Goal: Task Accomplishment & Management: Use online tool/utility

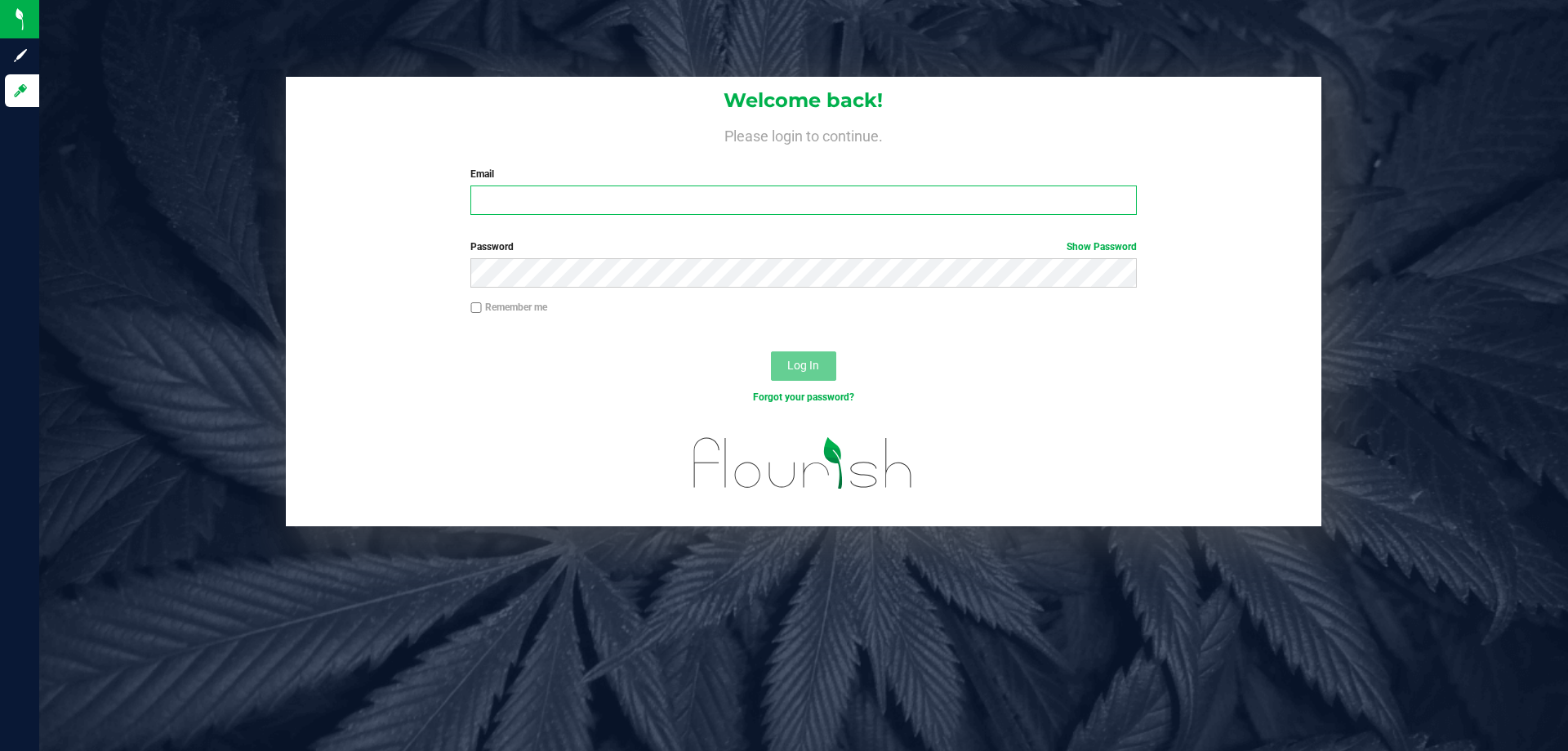
drag, startPoint x: 0, startPoint y: 0, endPoint x: 646, endPoint y: 206, distance: 678.1
click at [646, 206] on input "Email" at bounding box center [803, 200] width 666 height 29
type input "[EMAIL_ADDRESS][DOMAIN_NAME]"
click at [771, 351] on button "Log In" at bounding box center [804, 365] width 65 height 29
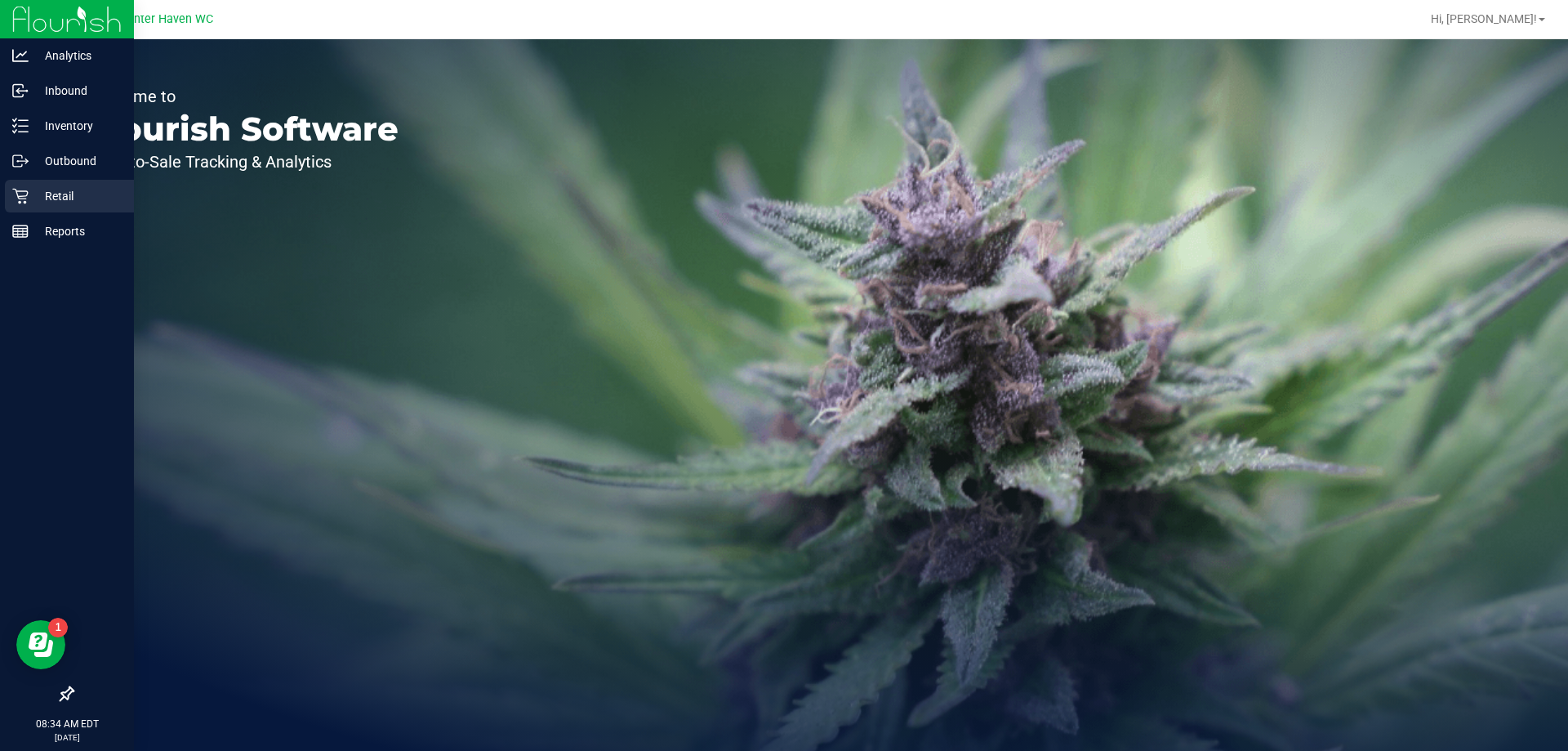
click at [39, 189] on p "Retail" at bounding box center [77, 196] width 98 height 19
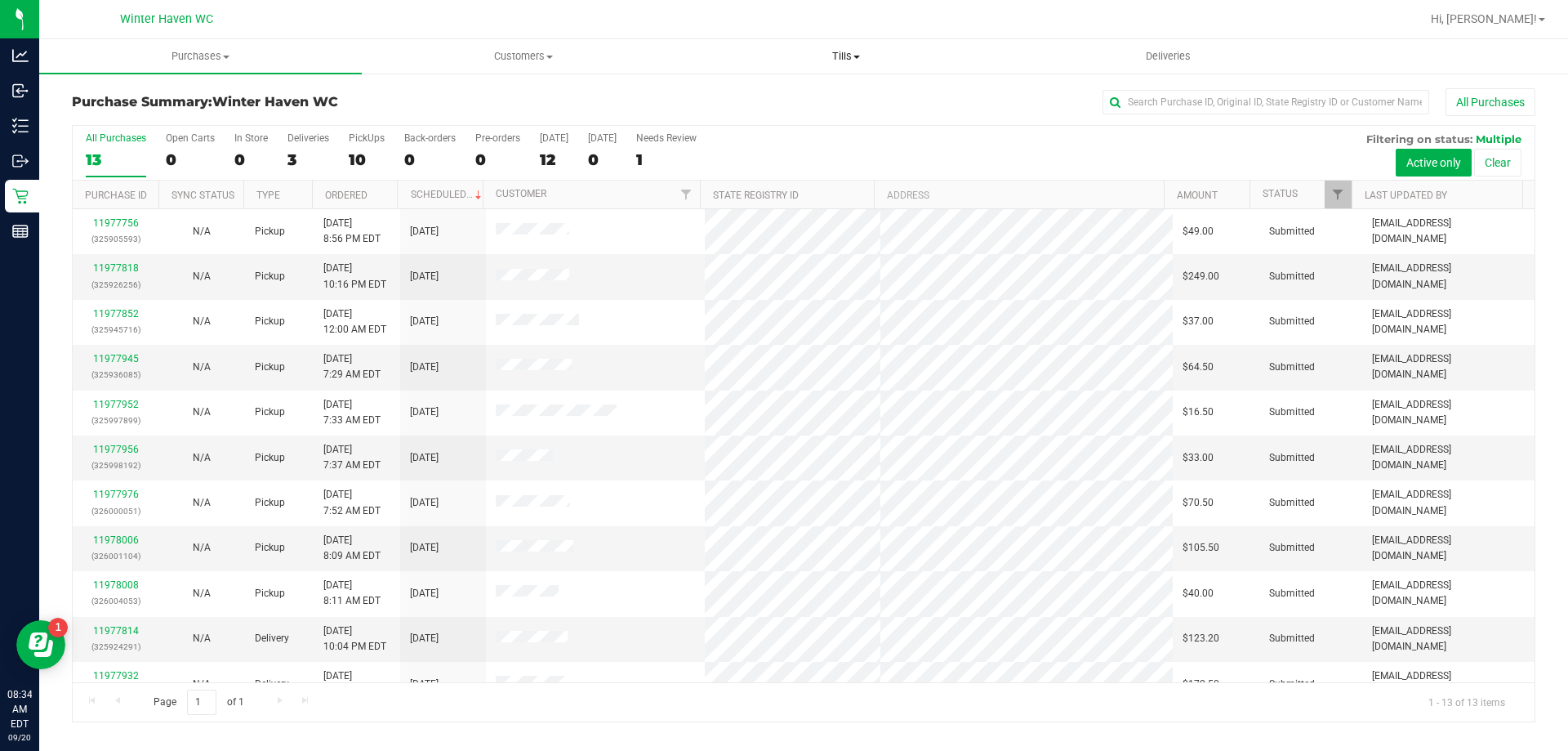
click at [855, 58] on span at bounding box center [856, 57] width 6 height 4
click at [809, 101] on li "Manage tills" at bounding box center [845, 99] width 323 height 19
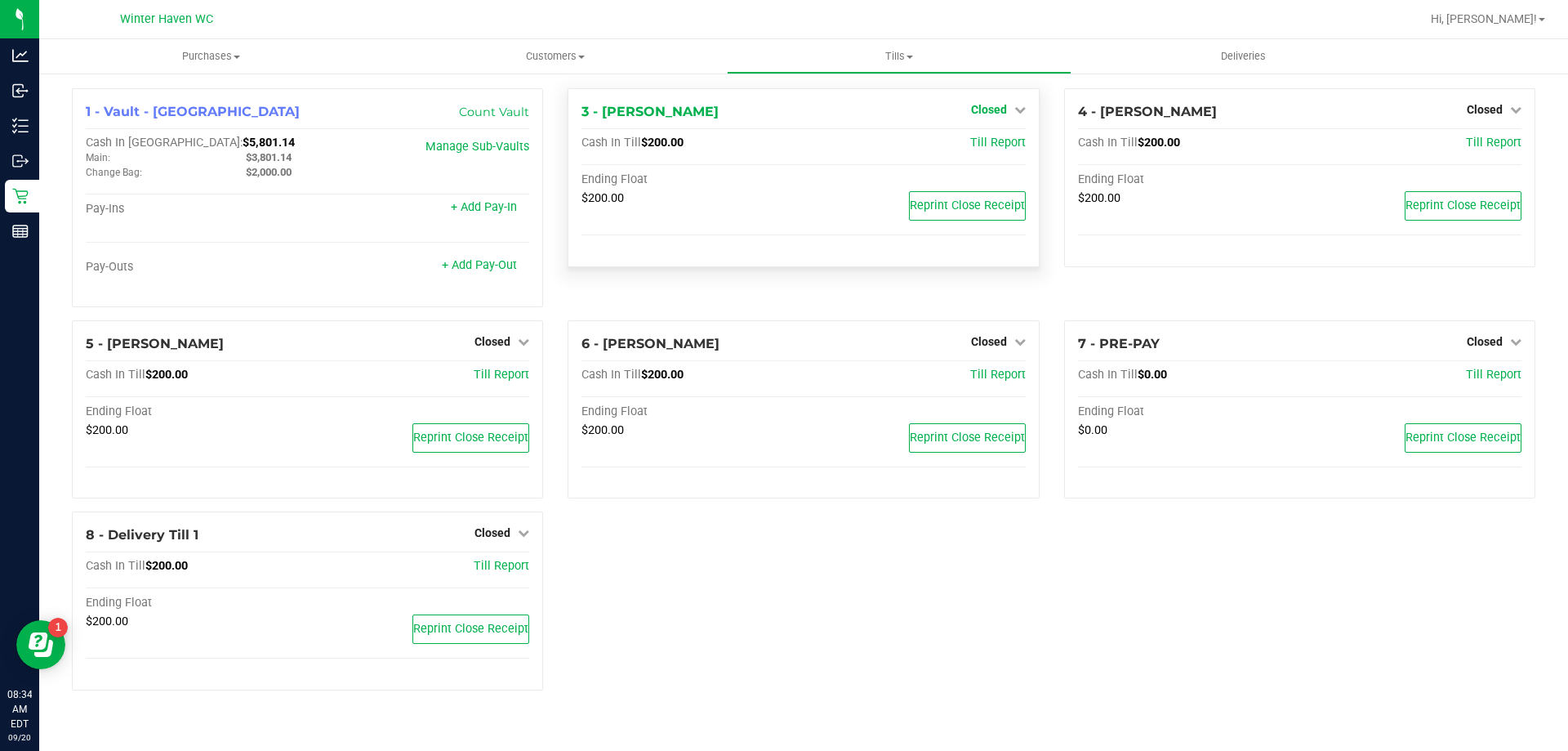
click at [993, 103] on span "Closed" at bounding box center [989, 109] width 36 height 13
click at [990, 144] on link "Open Till" at bounding box center [988, 143] width 43 height 13
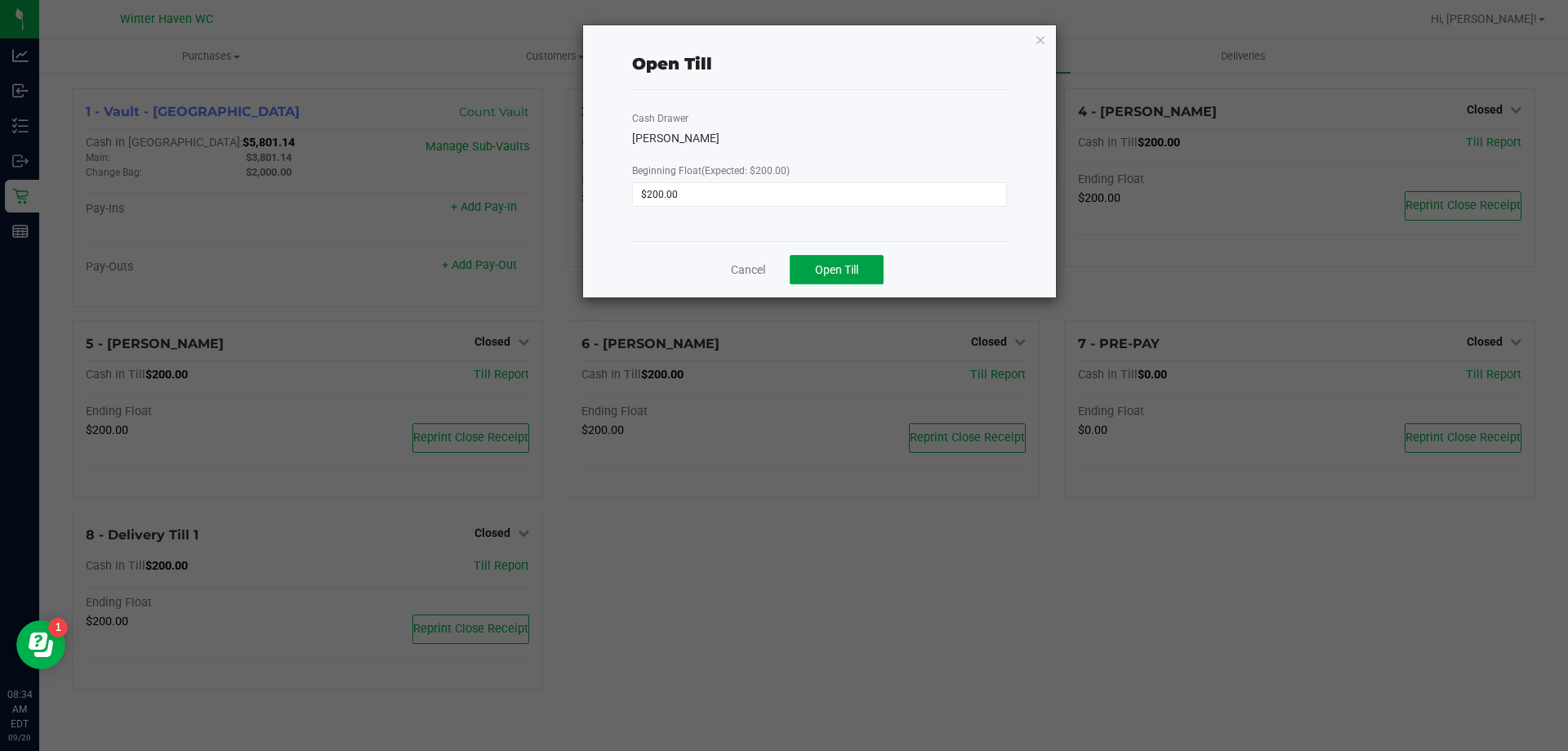
click at [860, 273] on button "Open Till" at bounding box center [837, 269] width 94 height 29
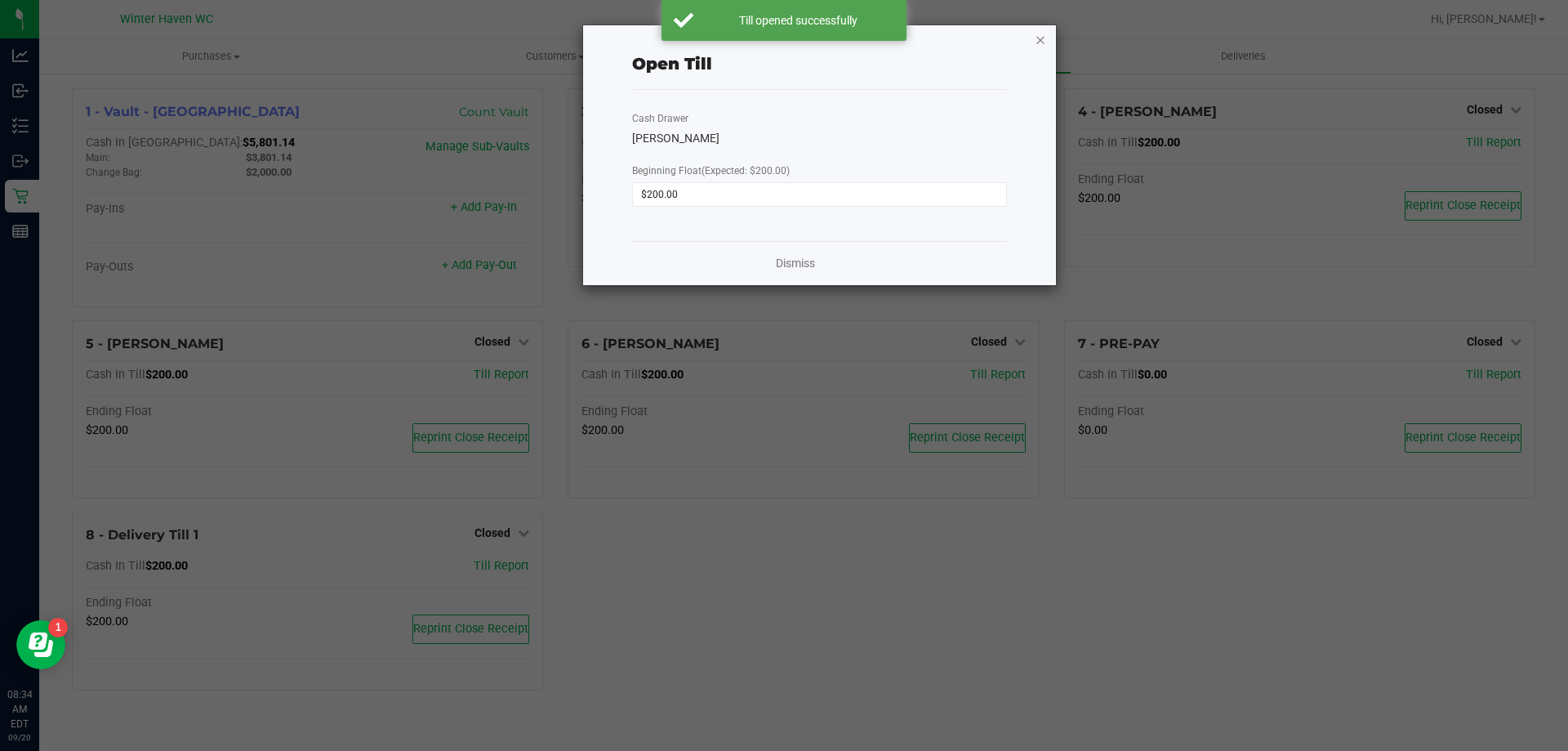
click at [1040, 37] on icon "button" at bounding box center [1040, 39] width 11 height 19
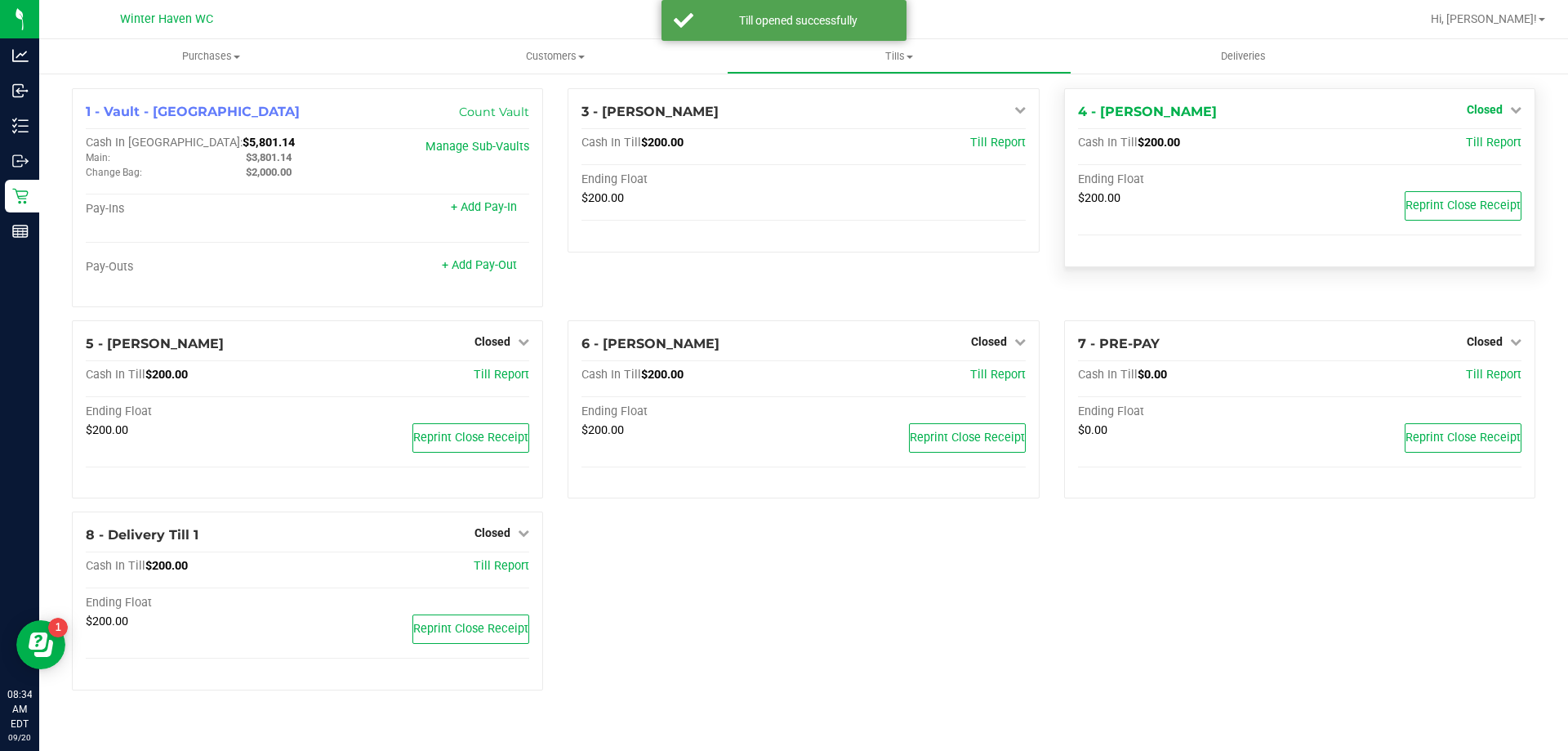
click at [1488, 105] on span "Closed" at bounding box center [1485, 109] width 36 height 13
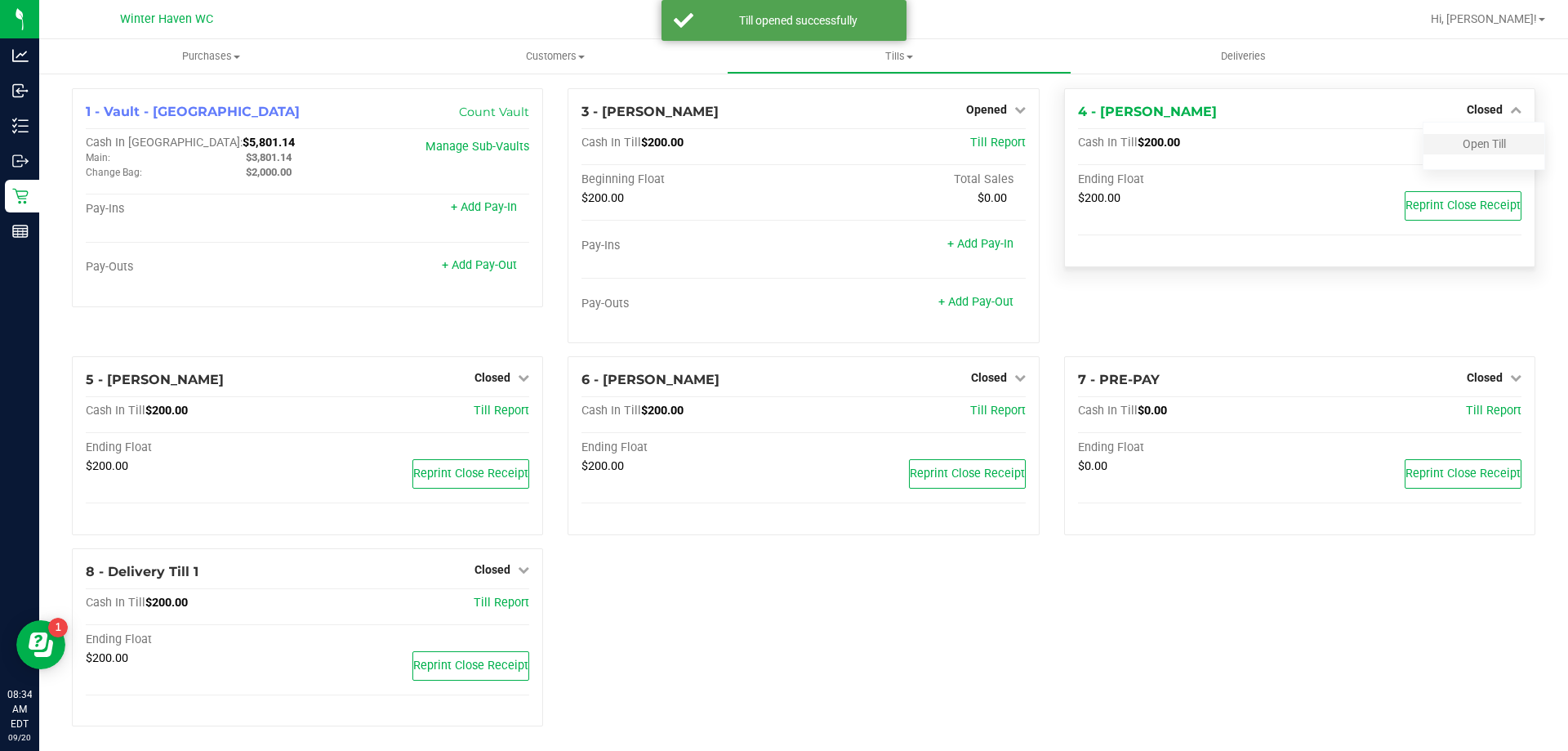
click at [1496, 148] on div "Open Till" at bounding box center [1484, 143] width 121 height 20
click at [1478, 144] on link "Open Till" at bounding box center [1484, 143] width 43 height 13
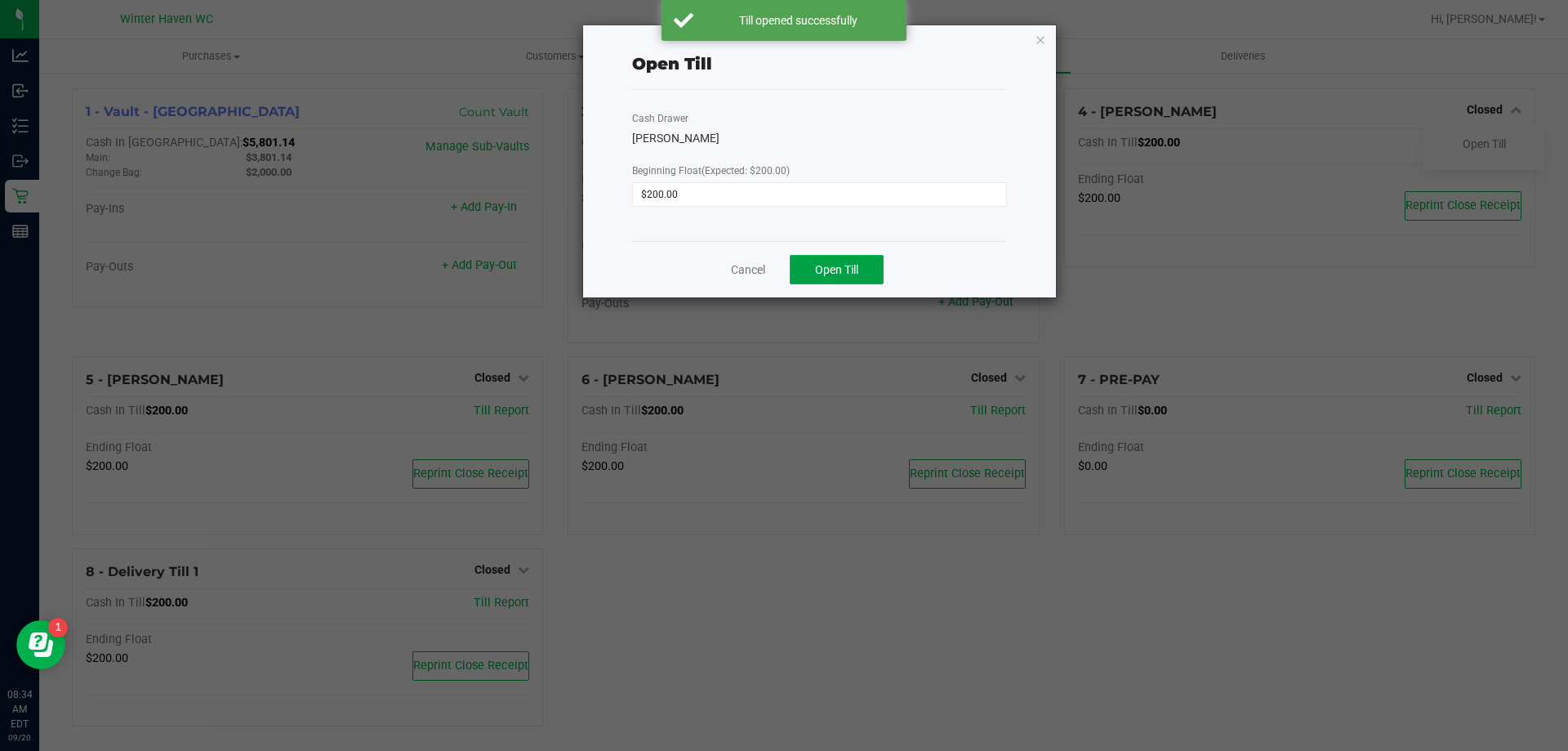
click at [835, 264] on span "Open Till" at bounding box center [837, 269] width 43 height 13
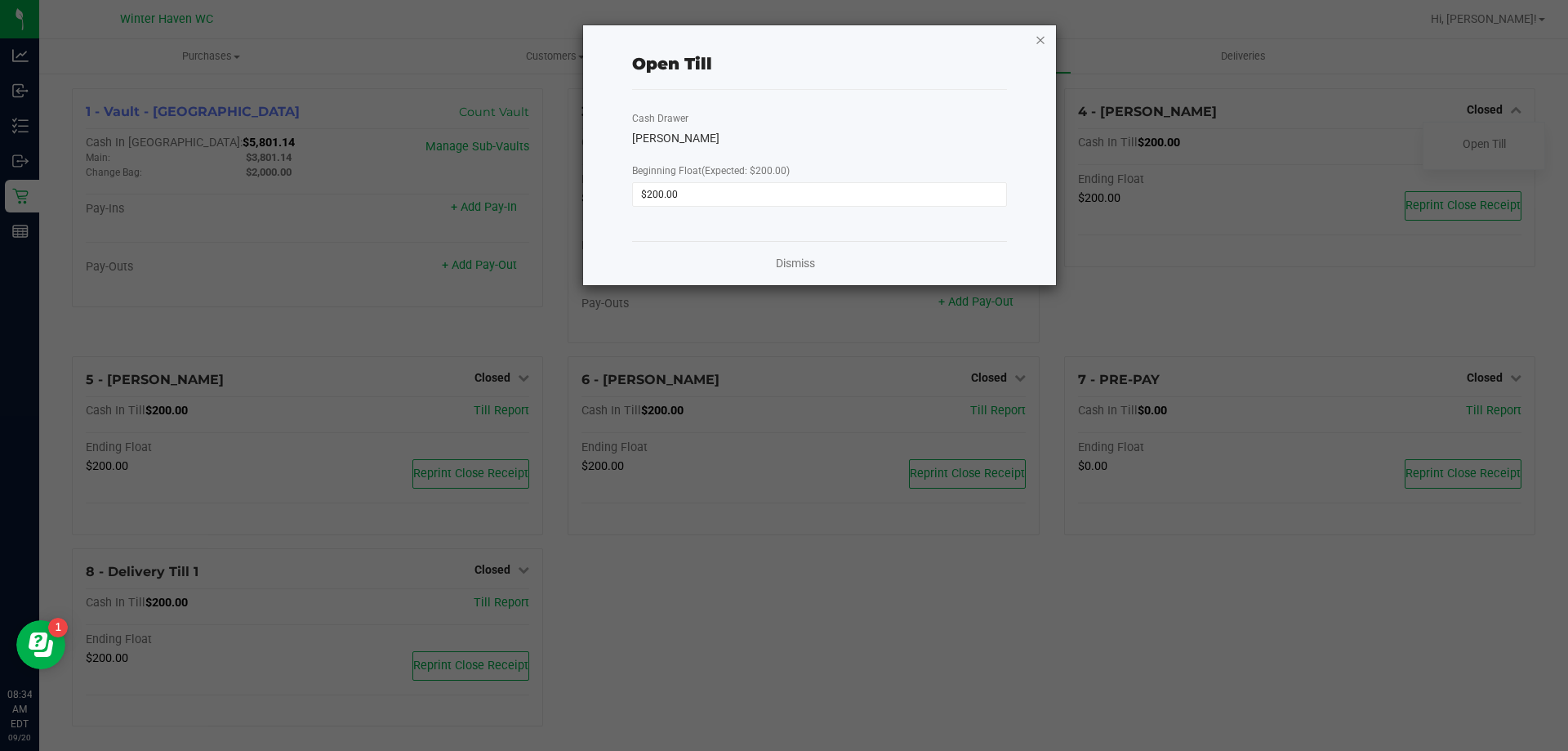
click at [1036, 43] on icon "button" at bounding box center [1040, 39] width 11 height 19
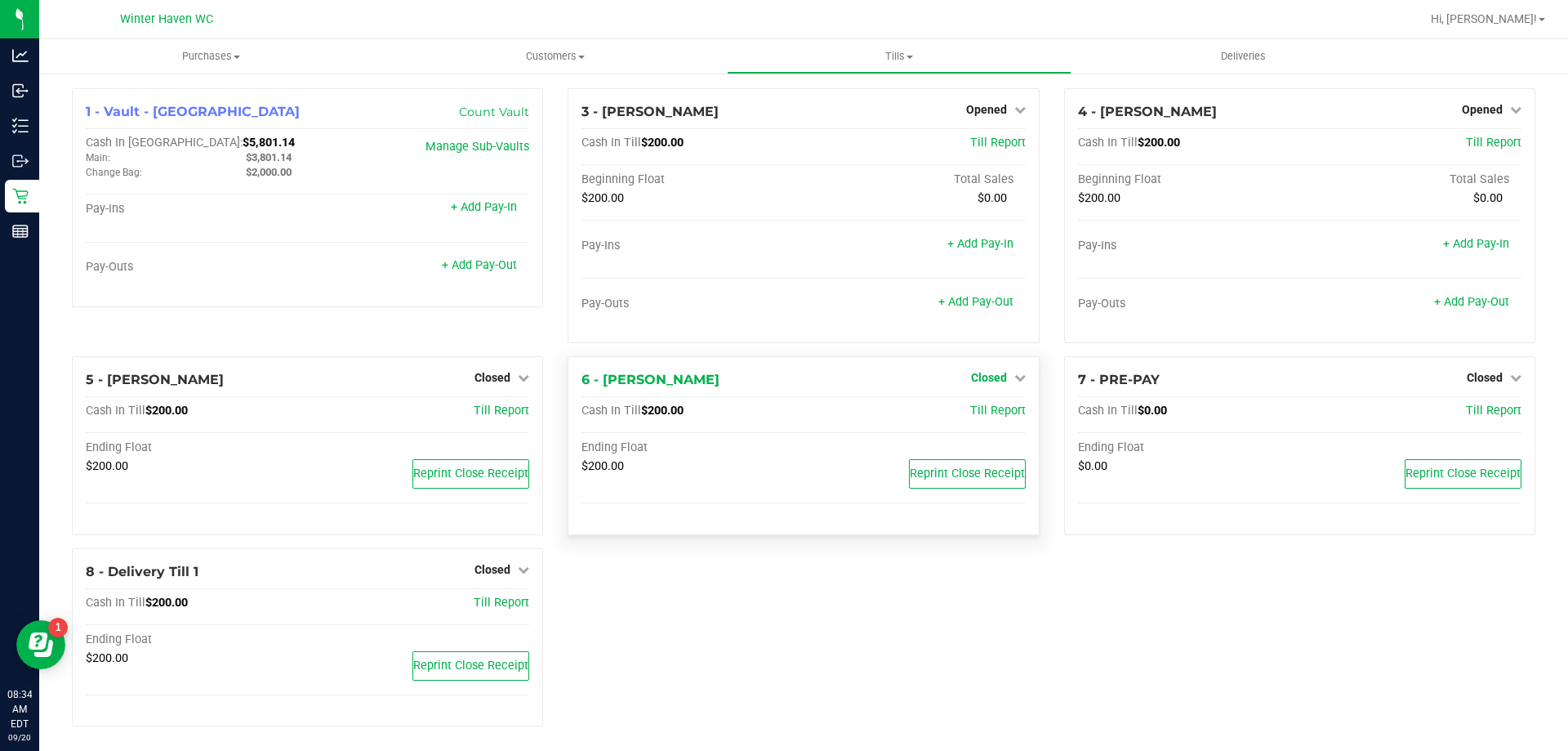
click at [980, 374] on span "Closed" at bounding box center [989, 377] width 36 height 13
click at [1001, 412] on link "Open Till" at bounding box center [988, 411] width 43 height 13
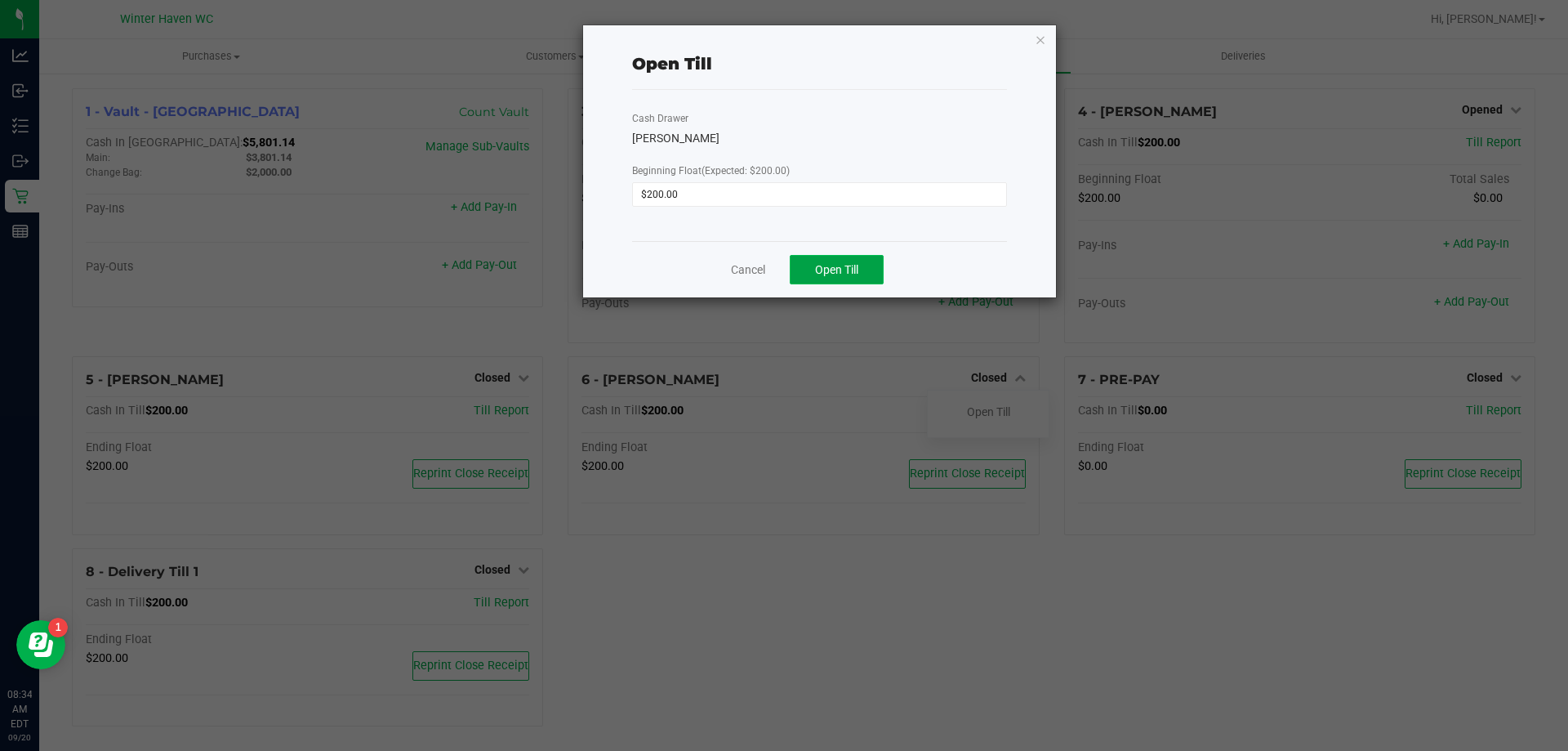
click at [874, 264] on button "Open Till" at bounding box center [837, 269] width 94 height 29
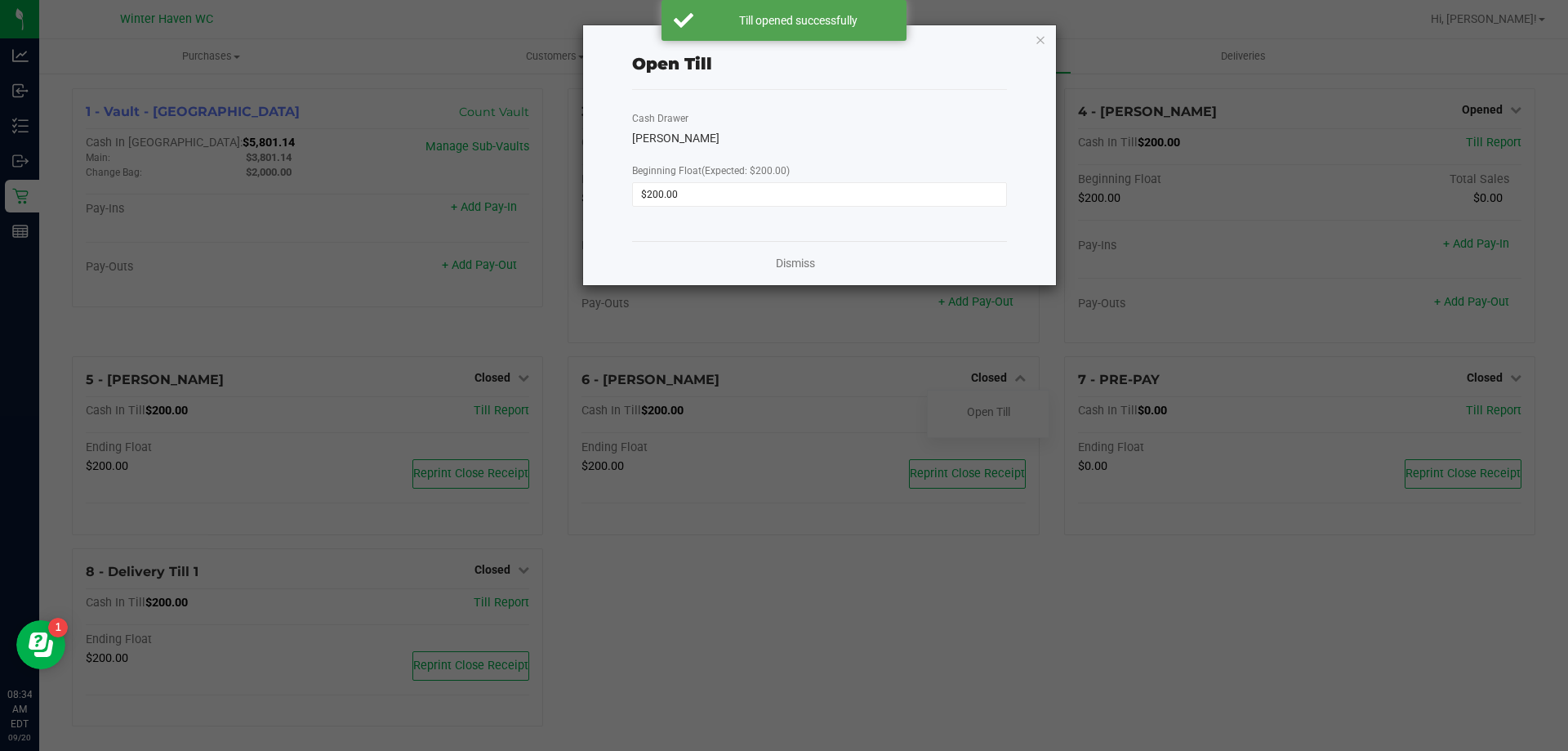
click at [1034, 41] on div "Open Till Cash Drawer [PERSON_NAME] Beginning Float (Expected: $200.00) $200.00…" at bounding box center [819, 156] width 473 height 260
click at [1038, 41] on icon "button" at bounding box center [1040, 39] width 11 height 19
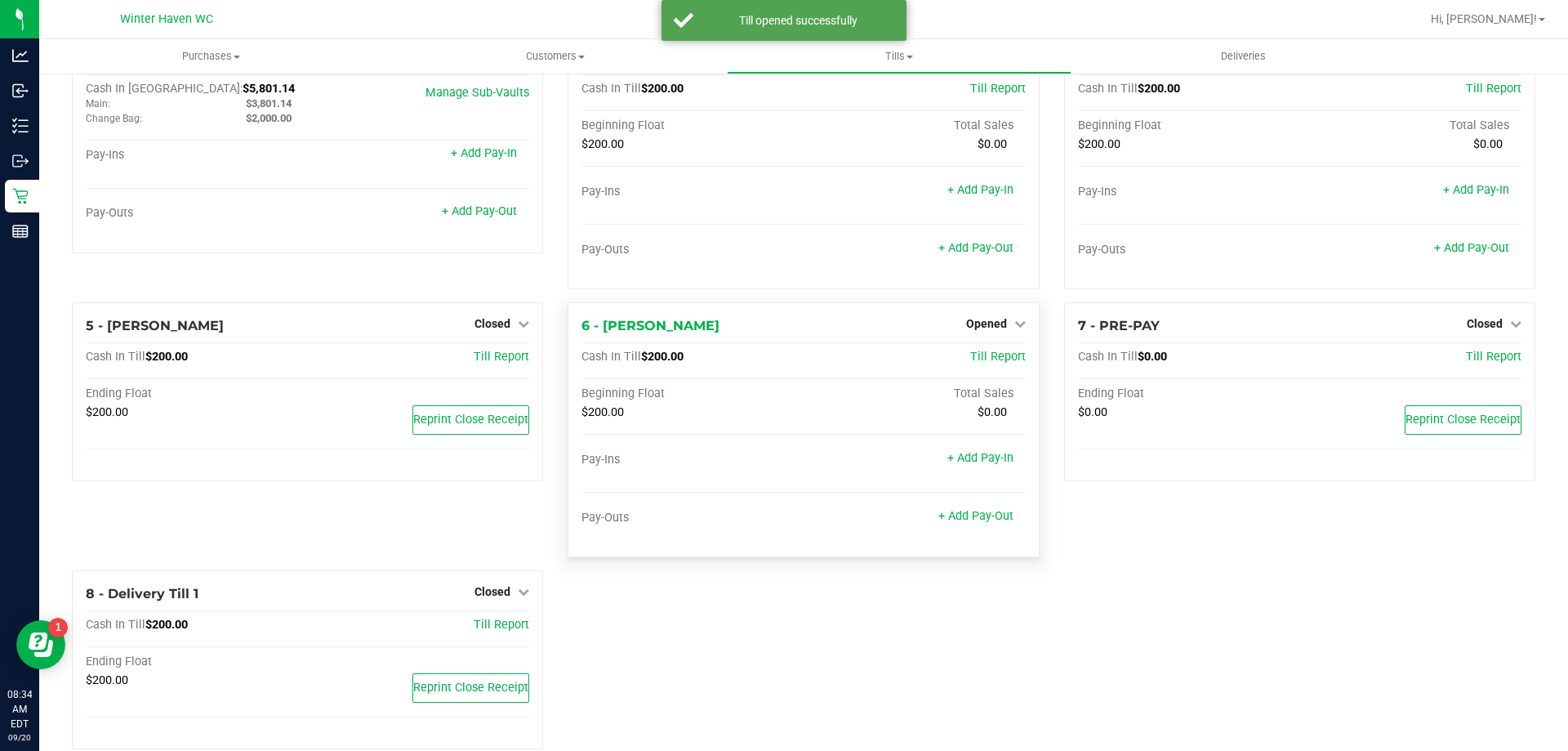
scroll to position [81, 0]
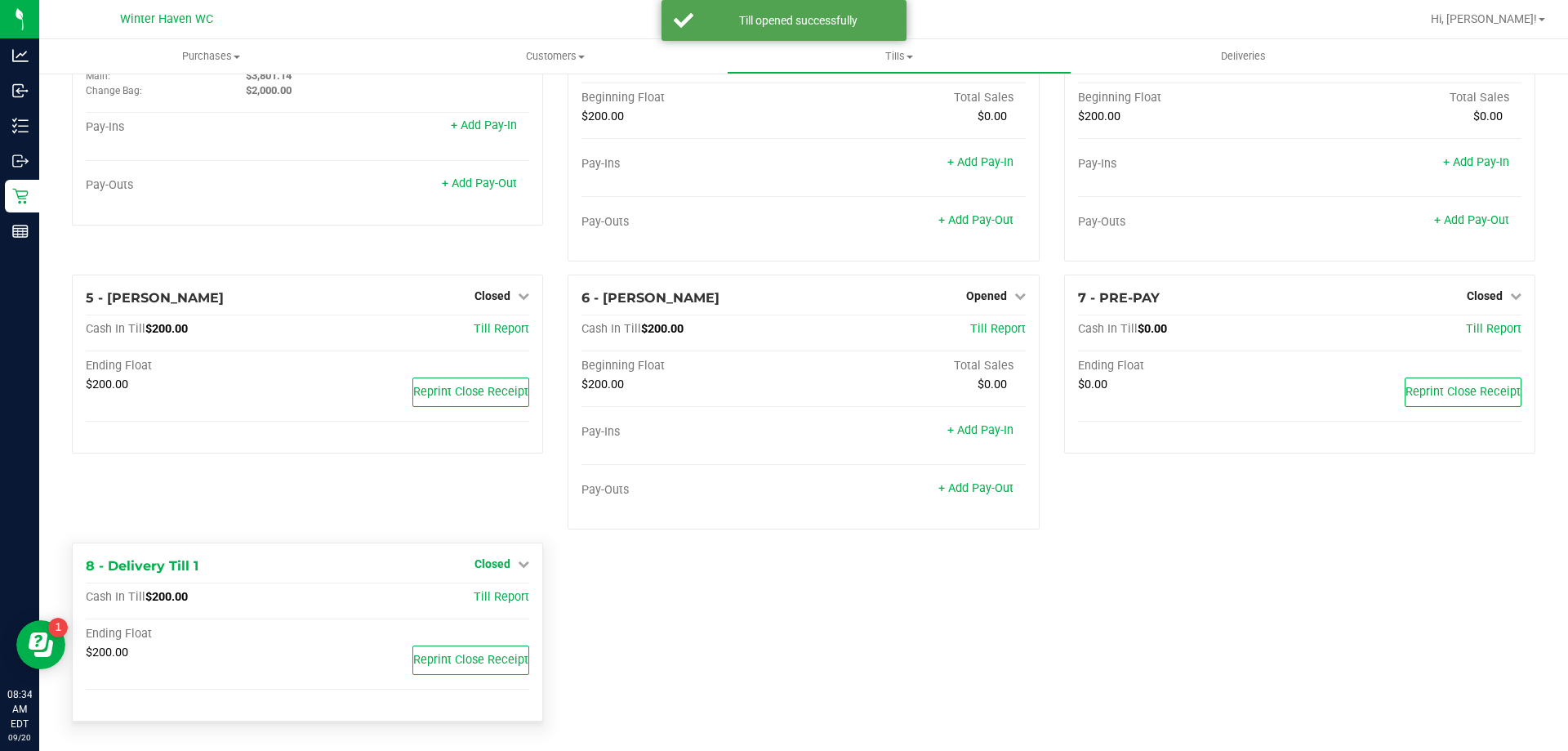
click at [502, 570] on span "Closed" at bounding box center [493, 563] width 36 height 13
click at [499, 599] on link "Open Till" at bounding box center [492, 598] width 43 height 13
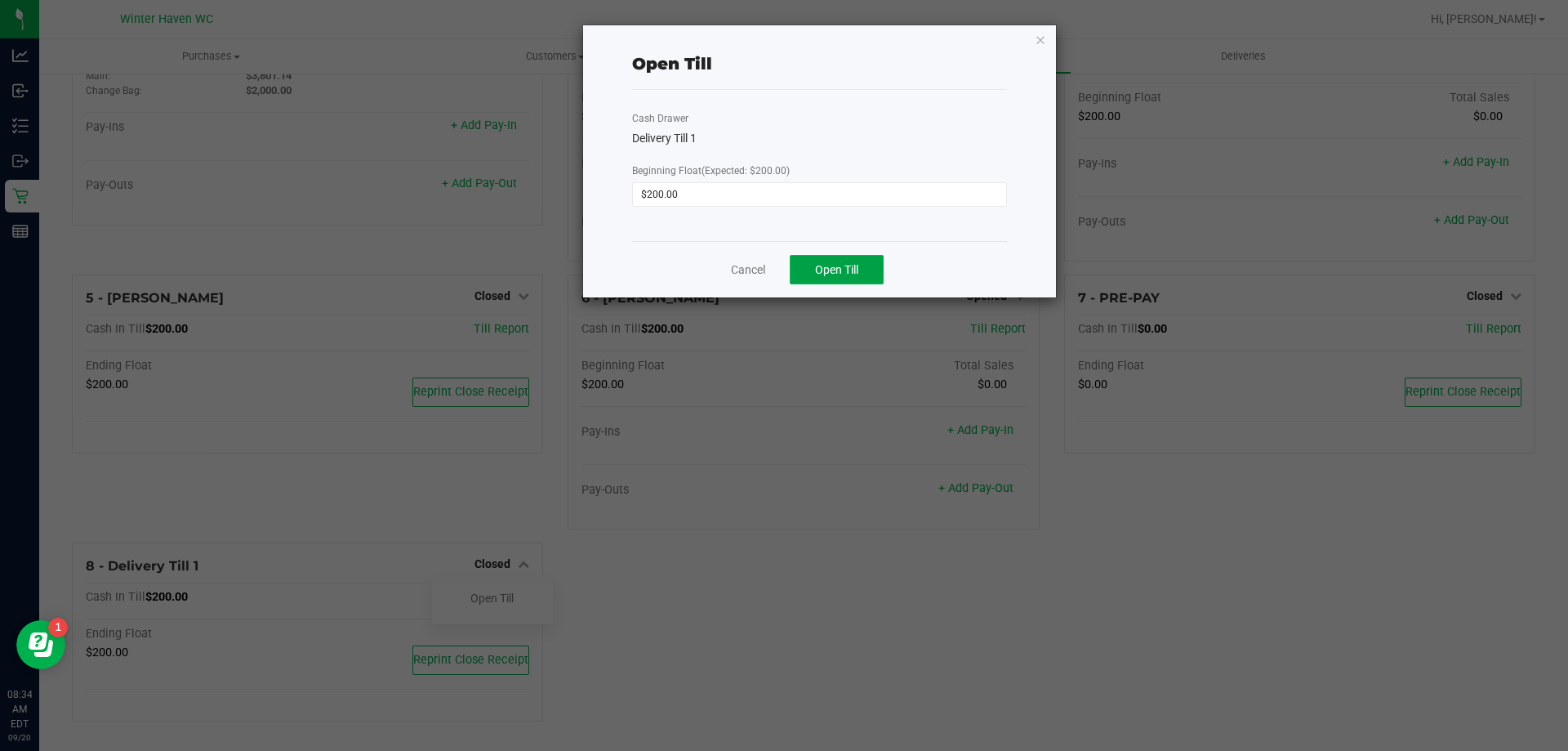
click at [845, 277] on button "Open Till" at bounding box center [837, 269] width 94 height 29
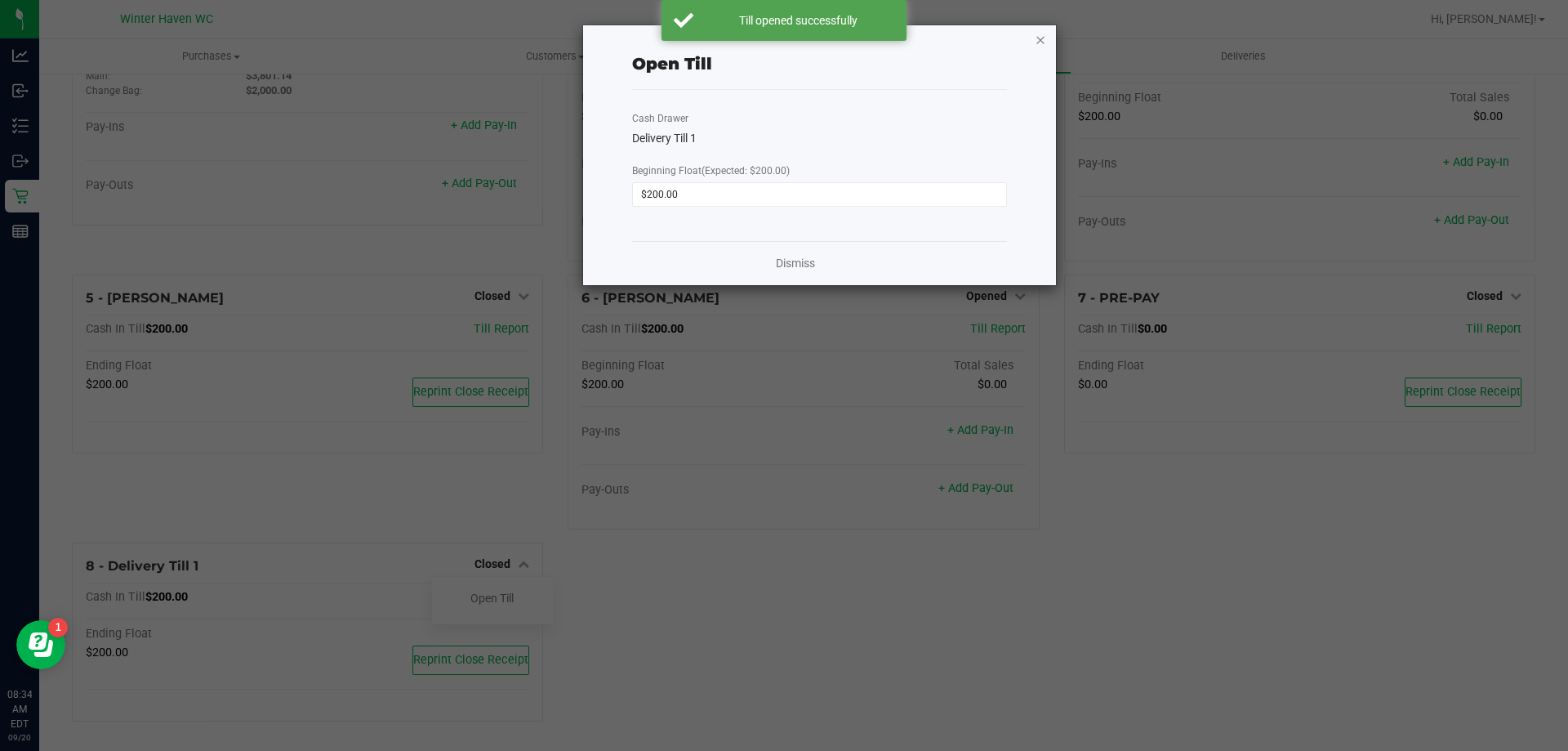
click at [1038, 45] on icon "button" at bounding box center [1040, 39] width 11 height 19
